Goal: Task Accomplishment & Management: Manage account settings

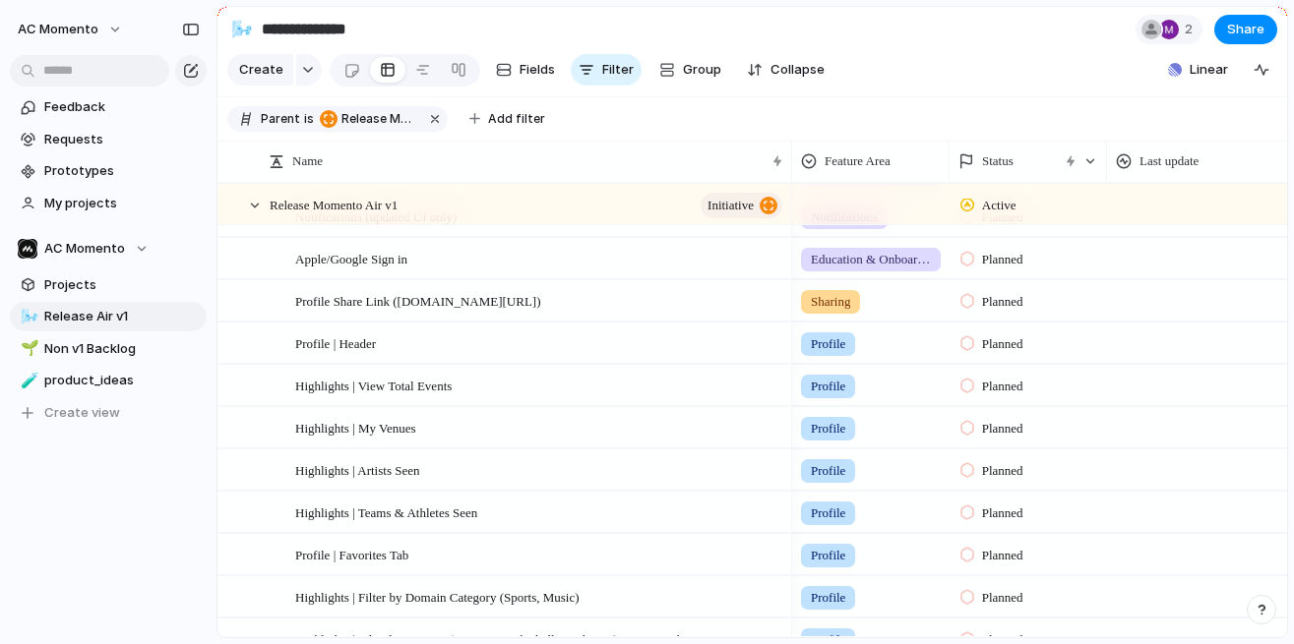
scroll to position [0, 1]
click at [231, 388] on div at bounding box center [233, 386] width 15 height 15
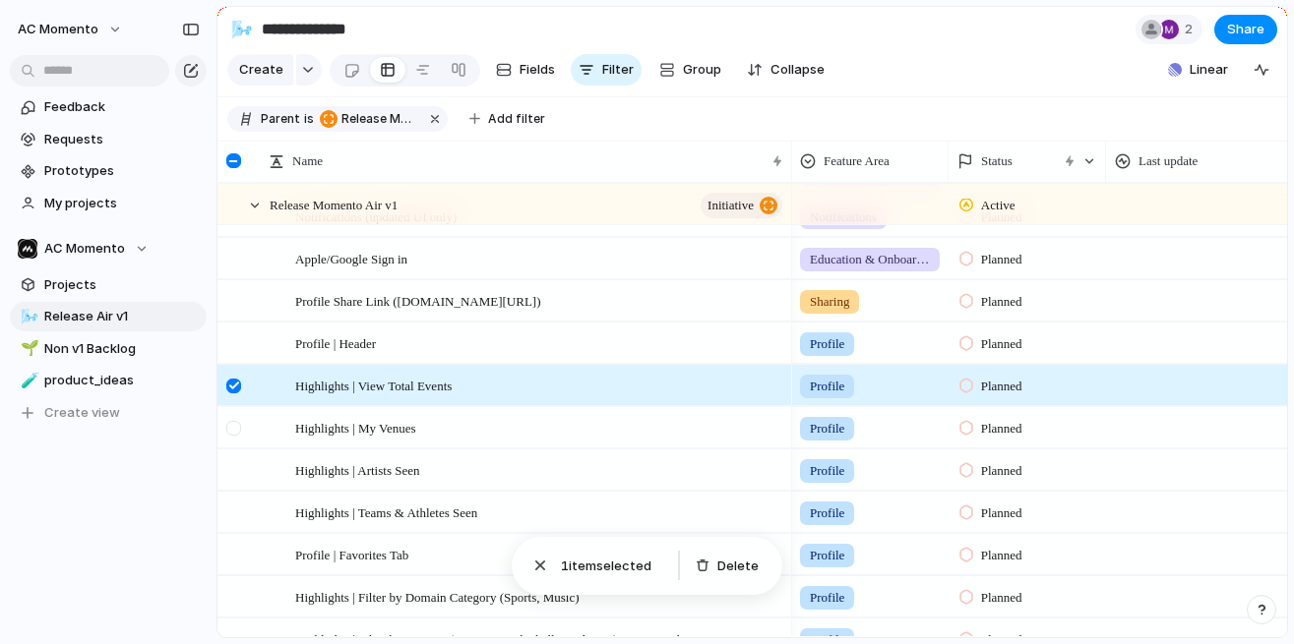
scroll to position [806, 0]
click at [236, 424] on div at bounding box center [233, 430] width 15 height 15
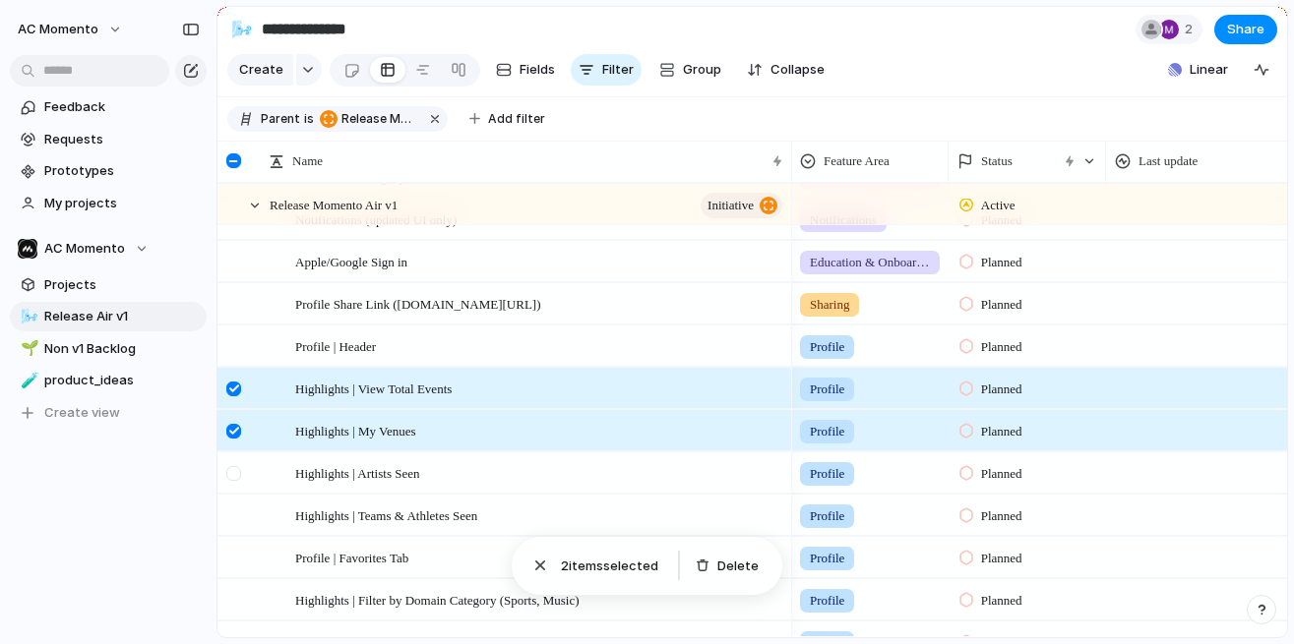
click at [231, 458] on div at bounding box center [235, 480] width 35 height 53
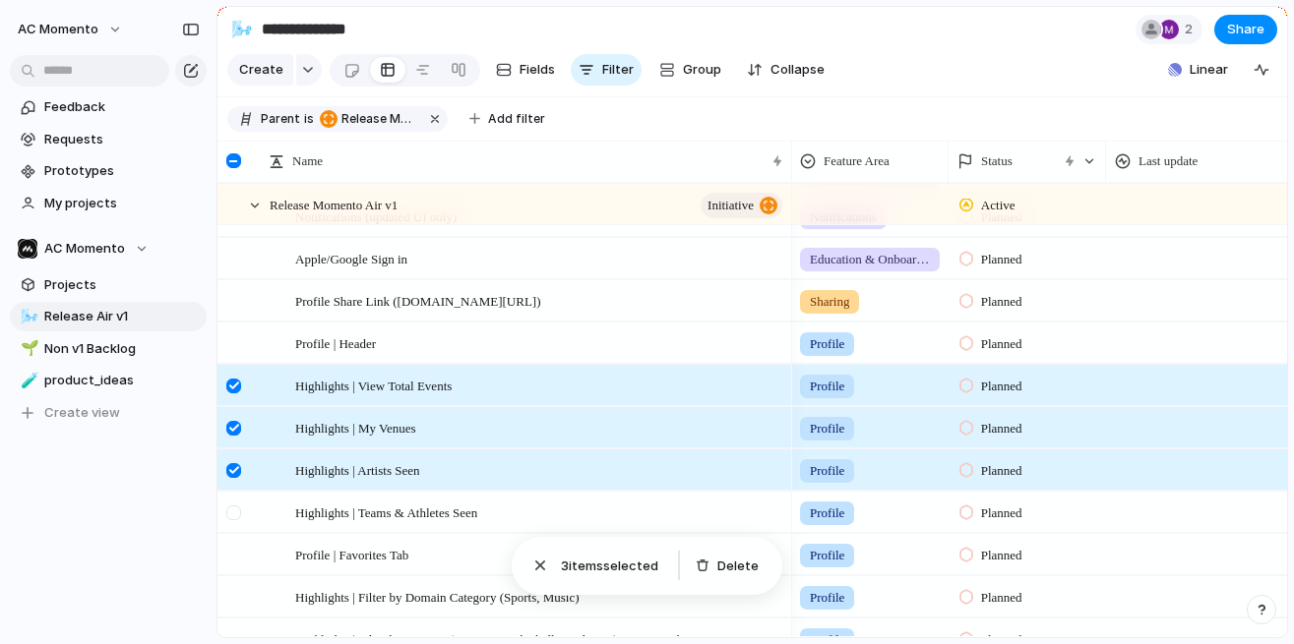
click at [222, 519] on div at bounding box center [235, 519] width 35 height 53
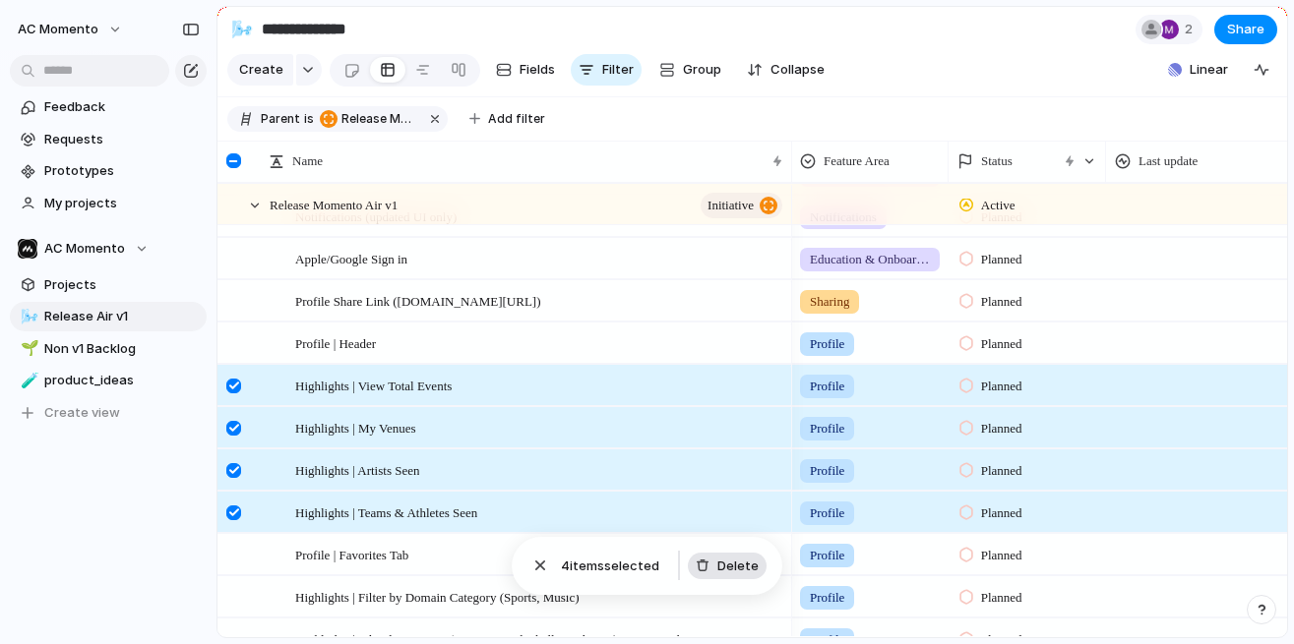
click at [743, 564] on span "Delete" at bounding box center [737, 567] width 41 height 20
